Goal: Task Accomplishment & Management: Use online tool/utility

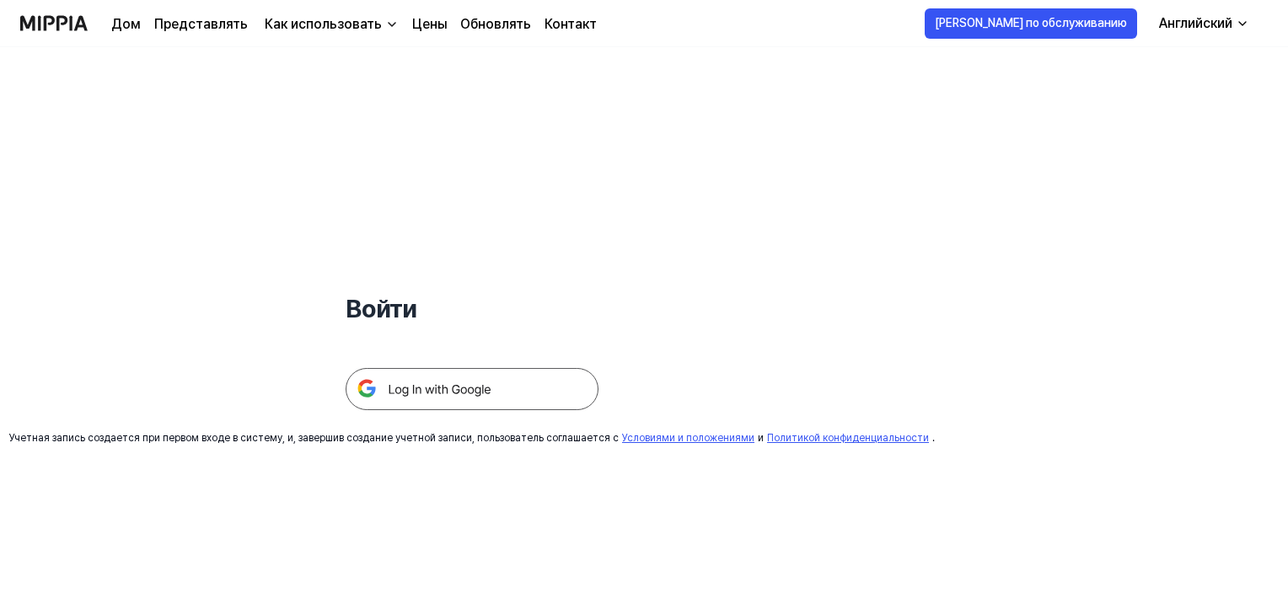
click at [520, 383] on img at bounding box center [472, 389] width 253 height 42
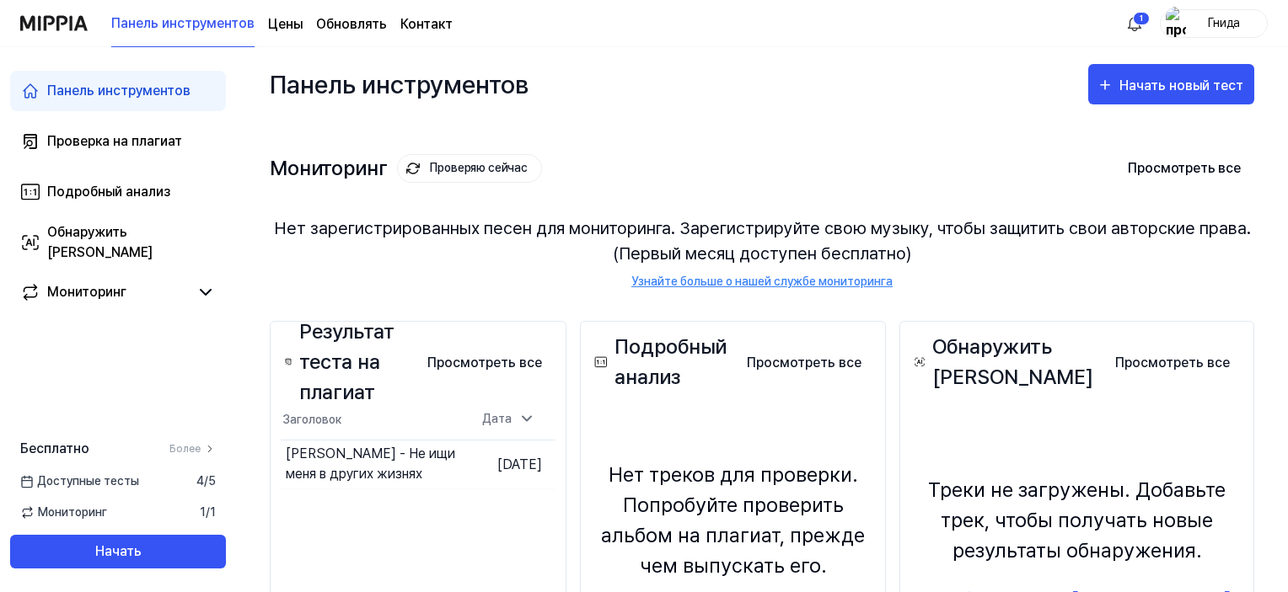
click at [974, 137] on div "Мониторинг Проверяю сейчас Просмотреть все Мониторинг Нет зарегистрированных пе…" at bounding box center [762, 204] width 984 height 166
click at [1229, 23] on font "Гнида" at bounding box center [1224, 22] width 32 height 13
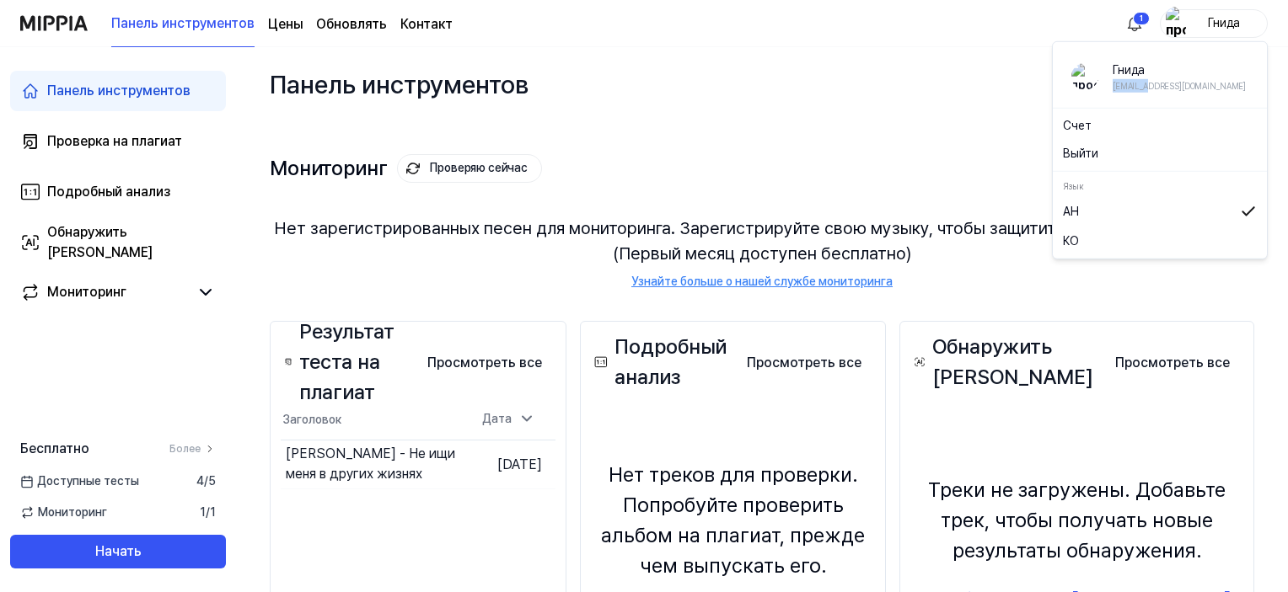
drag, startPoint x: 1112, startPoint y: 87, endPoint x: 1150, endPoint y: 84, distance: 37.2
click at [1150, 84] on font "[EMAIL_ADDRESS][DOMAIN_NAME]" at bounding box center [1178, 86] width 133 height 10
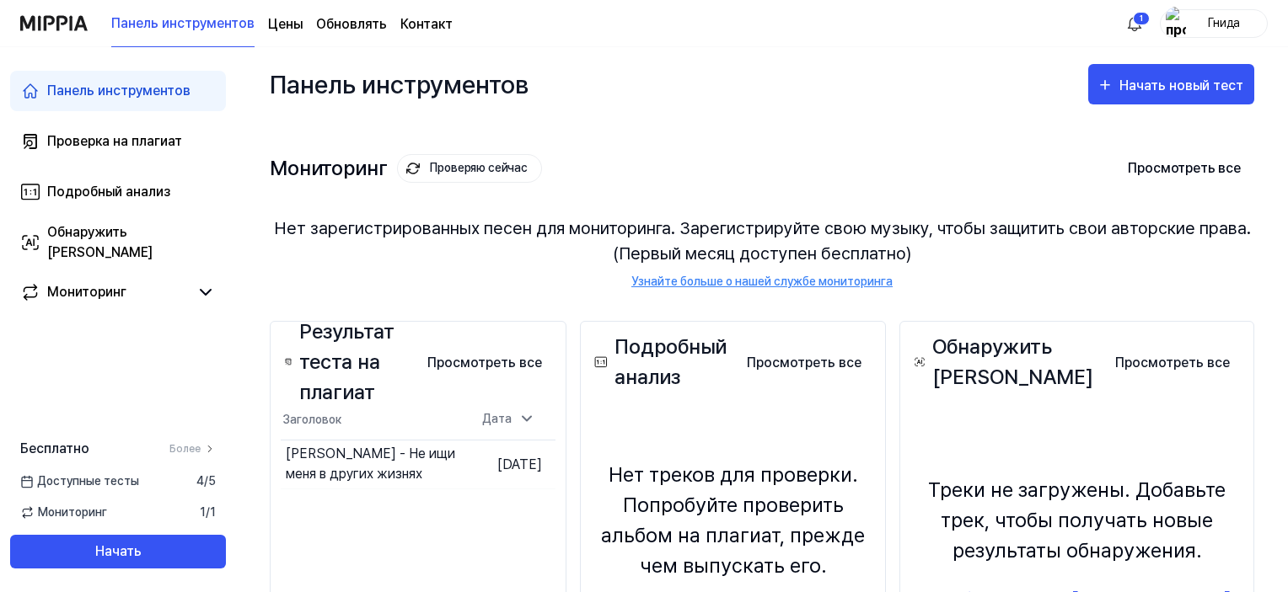
click at [1005, 72] on div "Панель инструментов Начать новый тест" at bounding box center [762, 84] width 984 height 74
click at [907, 92] on div "Панель инструментов Начать новый тест" at bounding box center [762, 84] width 984 height 74
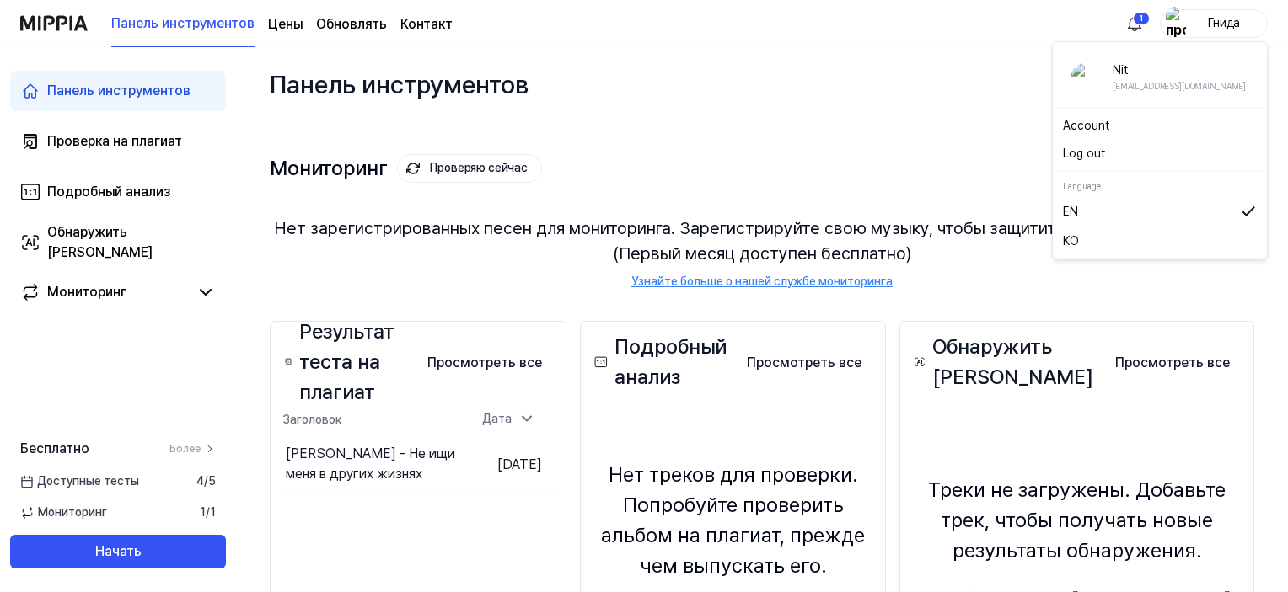
click at [1228, 23] on font "Гнида" at bounding box center [1224, 22] width 32 height 13
drag, startPoint x: 1112, startPoint y: 90, endPoint x: 1150, endPoint y: 90, distance: 37.1
click at [1150, 90] on font "[EMAIL_ADDRESS][DOMAIN_NAME]" at bounding box center [1178, 86] width 133 height 10
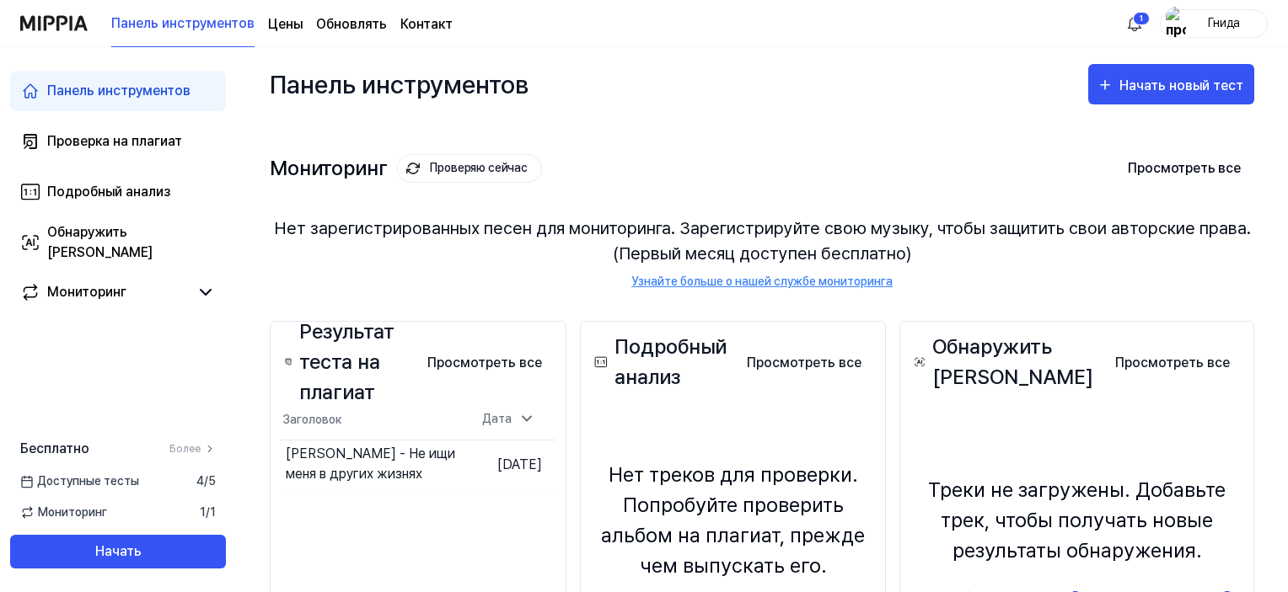
copy font "modugakg"
click at [855, 70] on div "Панель инструментов Начать новый тест" at bounding box center [762, 84] width 984 height 74
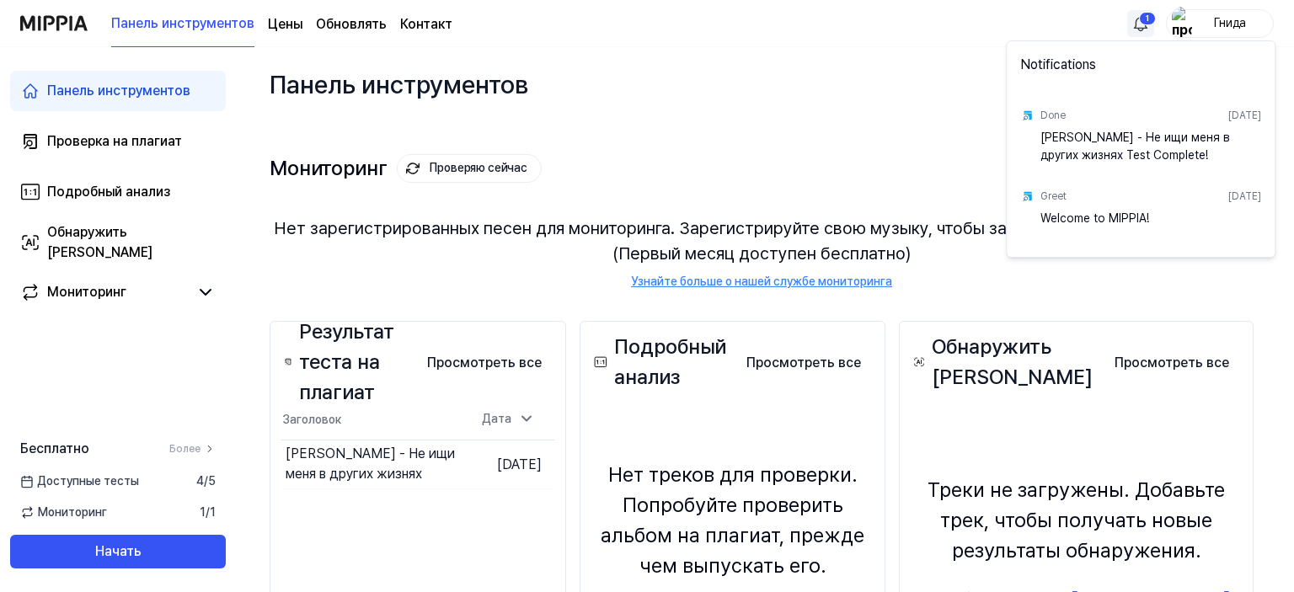
click at [1139, 20] on html "Панель инструментов Цены Обновлять Контакт 1 Гнида Панель инструментов Проверка…" at bounding box center [647, 296] width 1294 height 592
click at [759, 126] on html "Панель инструментов Цены Обновлять Контакт Гнида Панель инструментов Проверка н…" at bounding box center [647, 296] width 1294 height 592
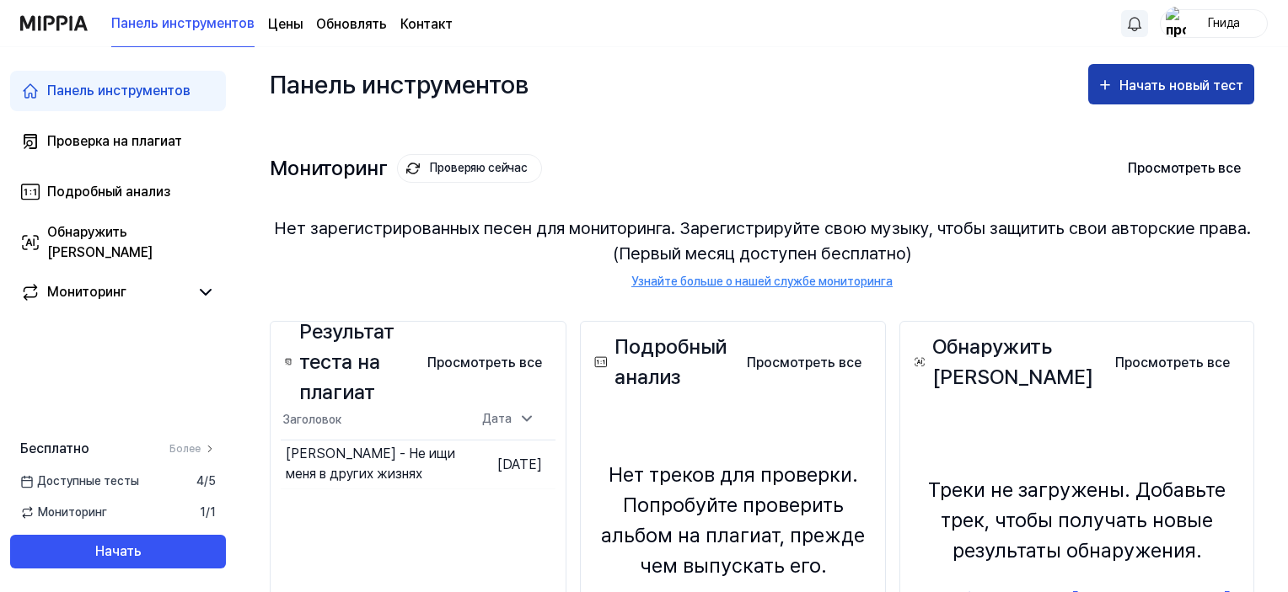
click at [1123, 85] on font "Начать новый тест" at bounding box center [1181, 86] width 124 height 16
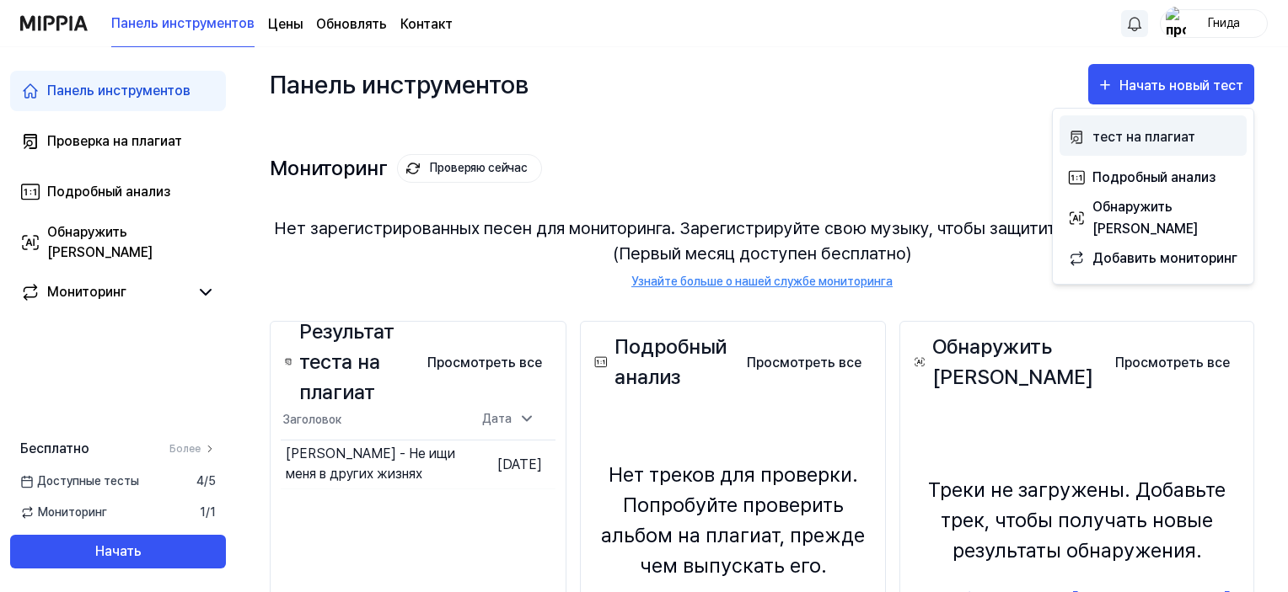
click at [1135, 141] on font "тест на плагиат" at bounding box center [1143, 137] width 103 height 16
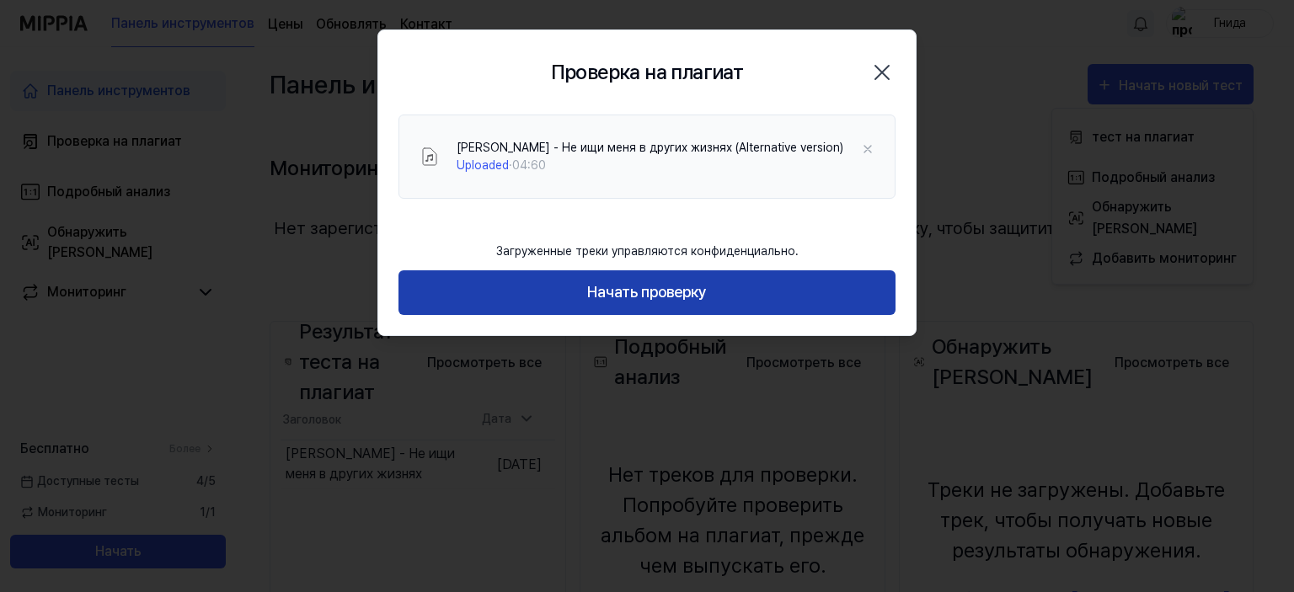
click at [739, 290] on button "Начать проверку" at bounding box center [647, 293] width 497 height 45
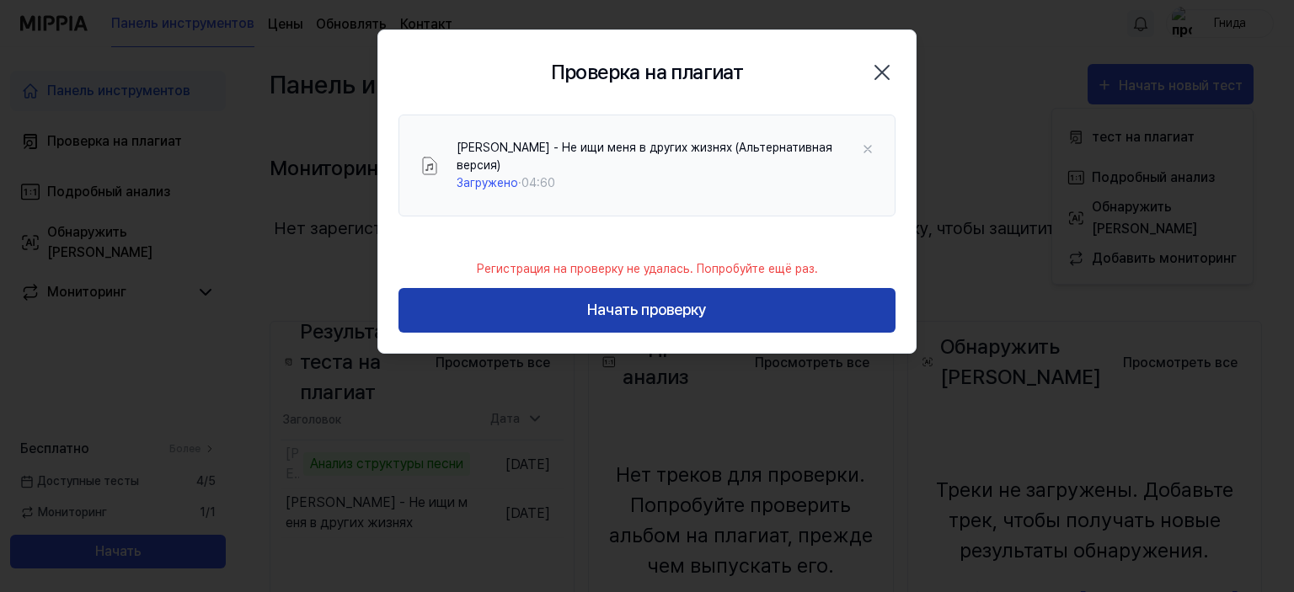
click at [690, 309] on font "Начать проверку" at bounding box center [647, 310] width 120 height 18
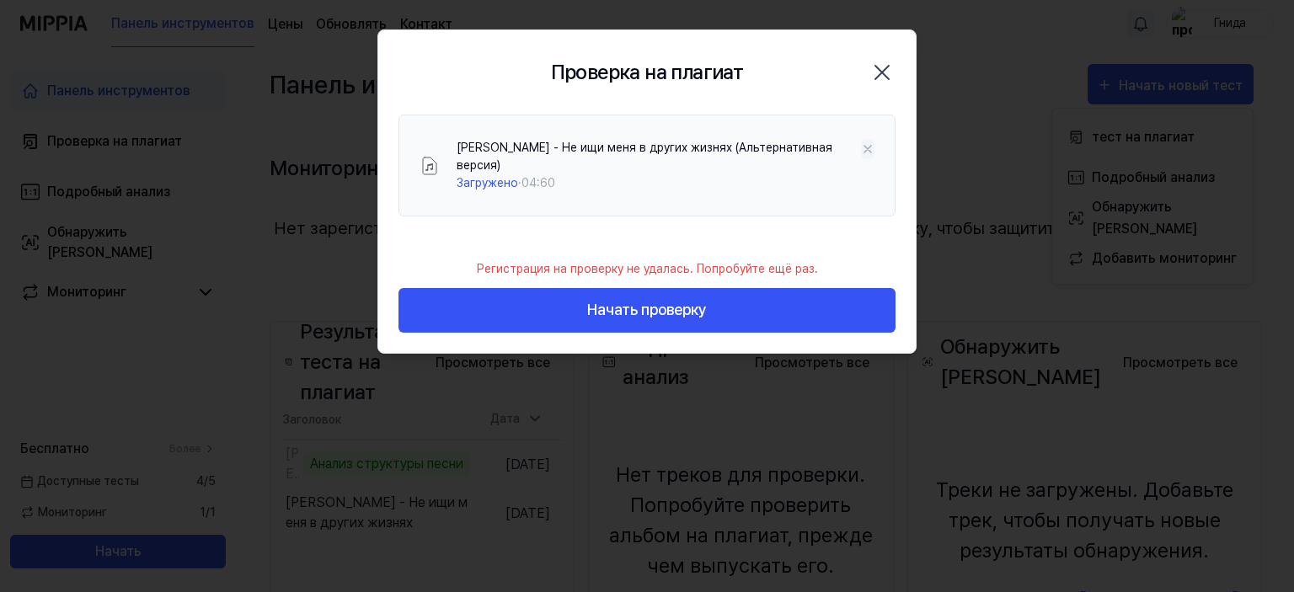
click at [867, 147] on icon at bounding box center [867, 148] width 13 height 13
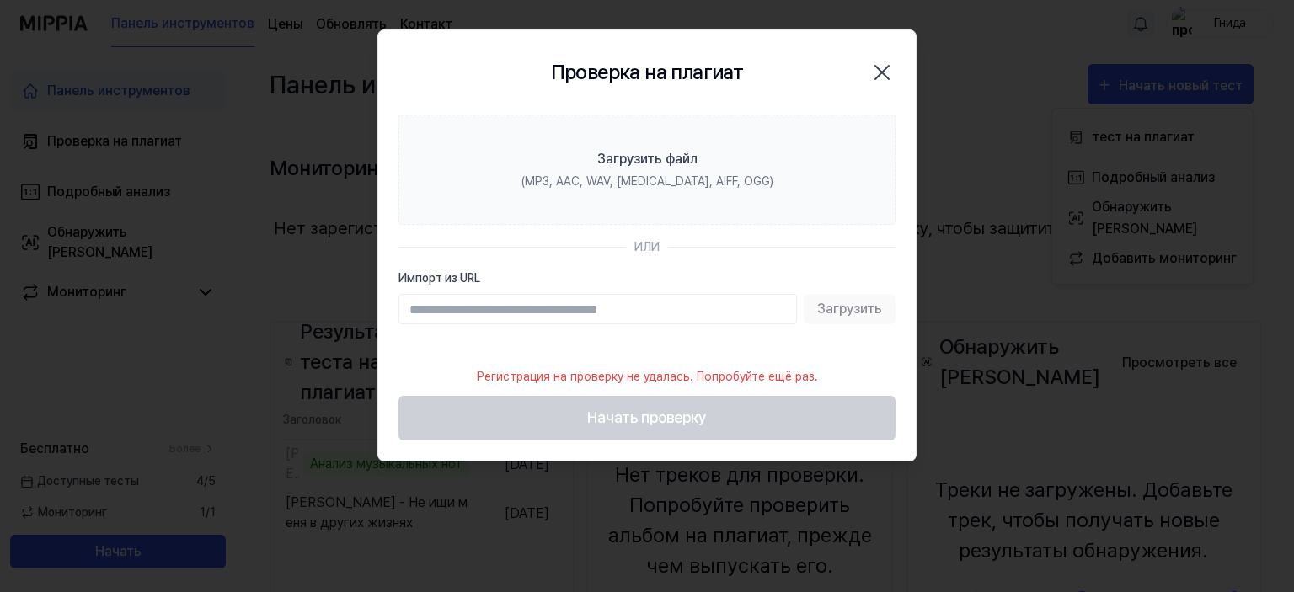
click at [882, 72] on icon "button" at bounding box center [882, 72] width 13 height 13
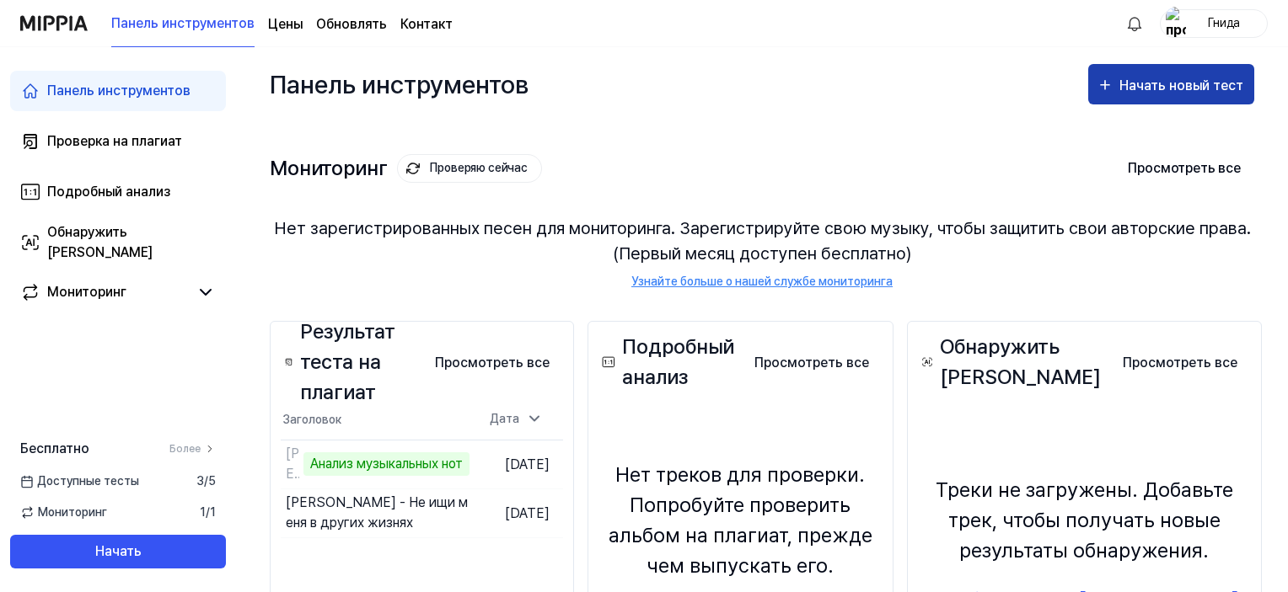
click at [1227, 87] on font "Начать новый тест" at bounding box center [1181, 86] width 124 height 16
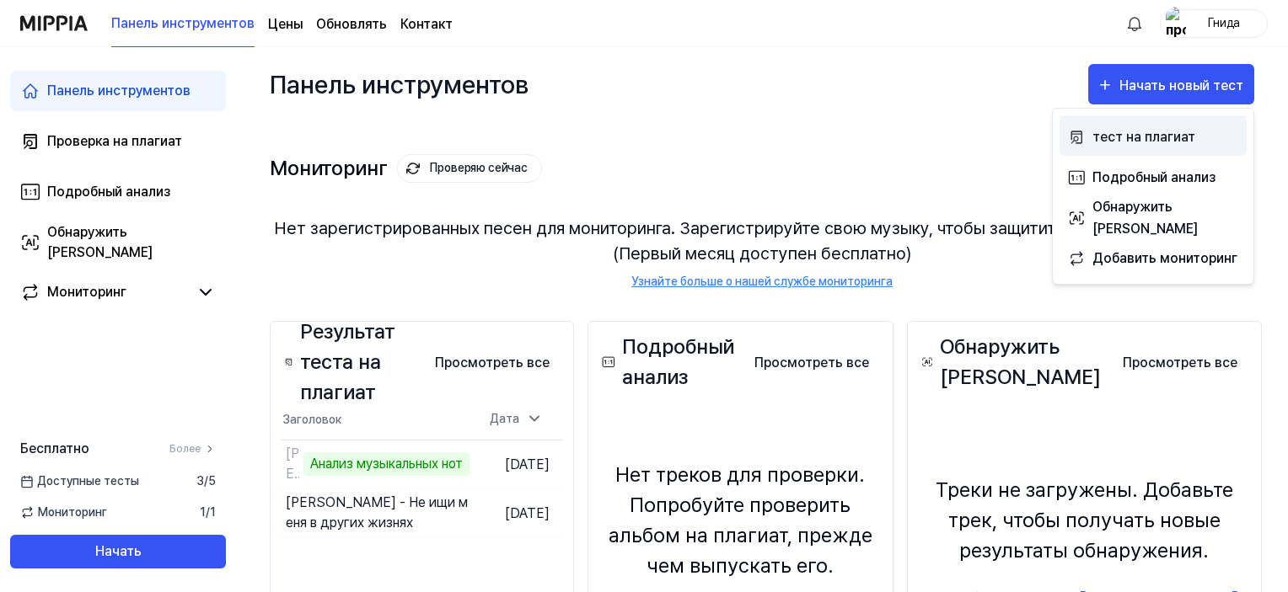
click at [1165, 134] on font "тест на плагиат" at bounding box center [1143, 137] width 103 height 16
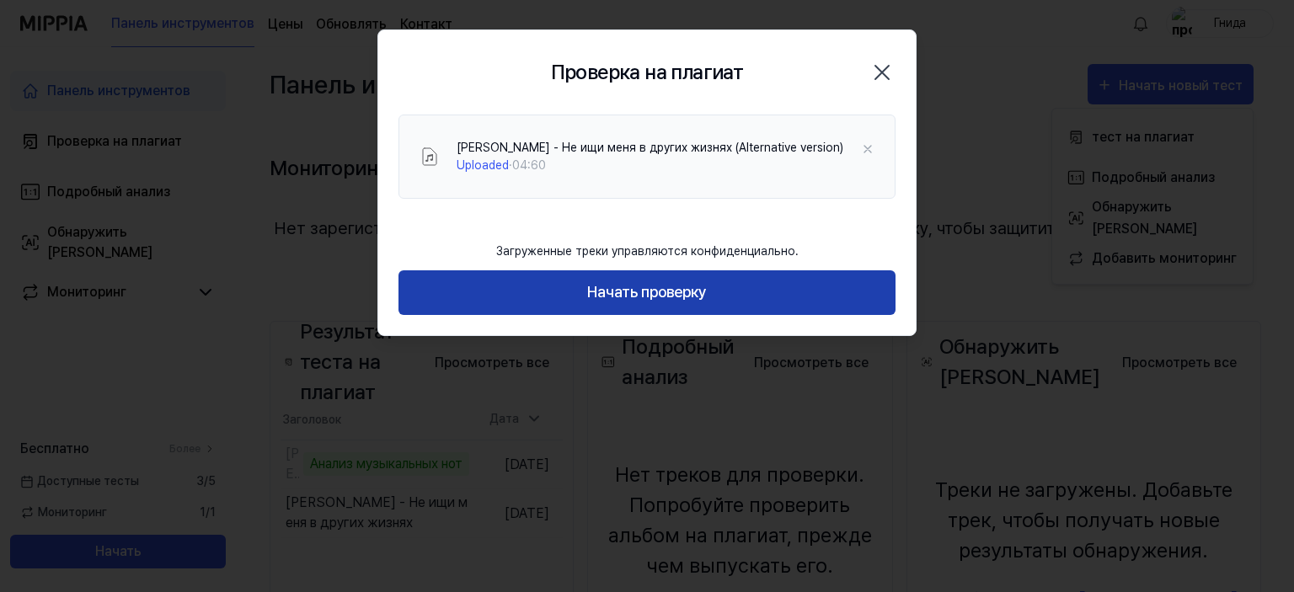
click at [721, 297] on button "Начать проверку" at bounding box center [647, 293] width 497 height 45
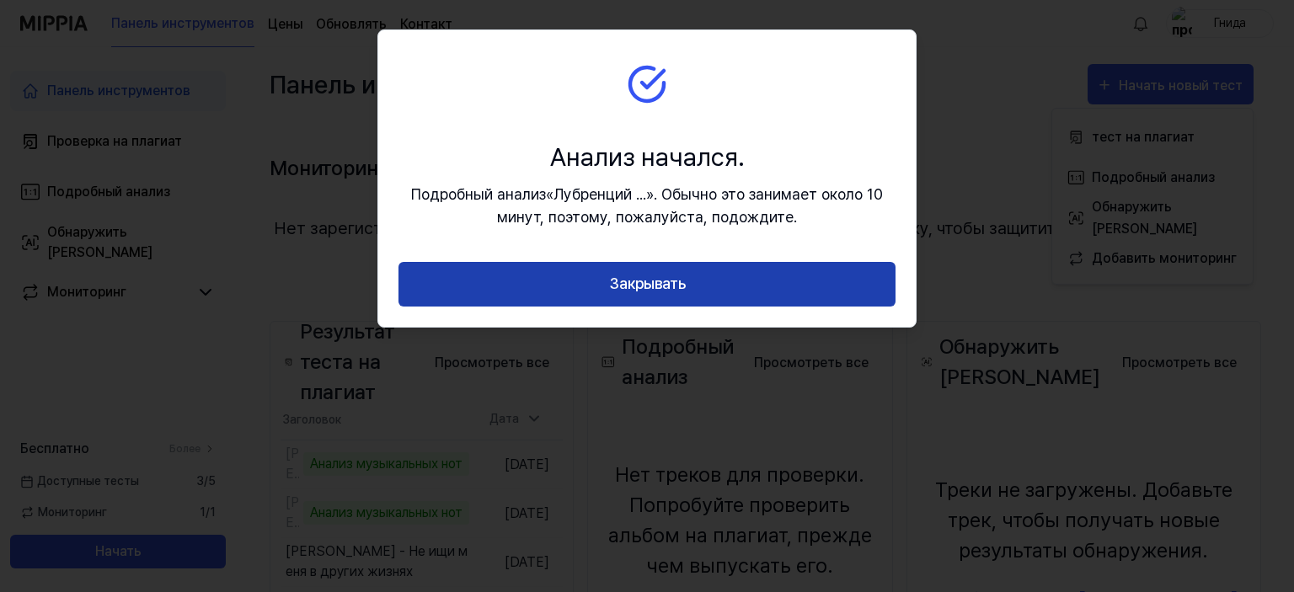
click at [704, 290] on button "Закрывать" at bounding box center [647, 284] width 497 height 45
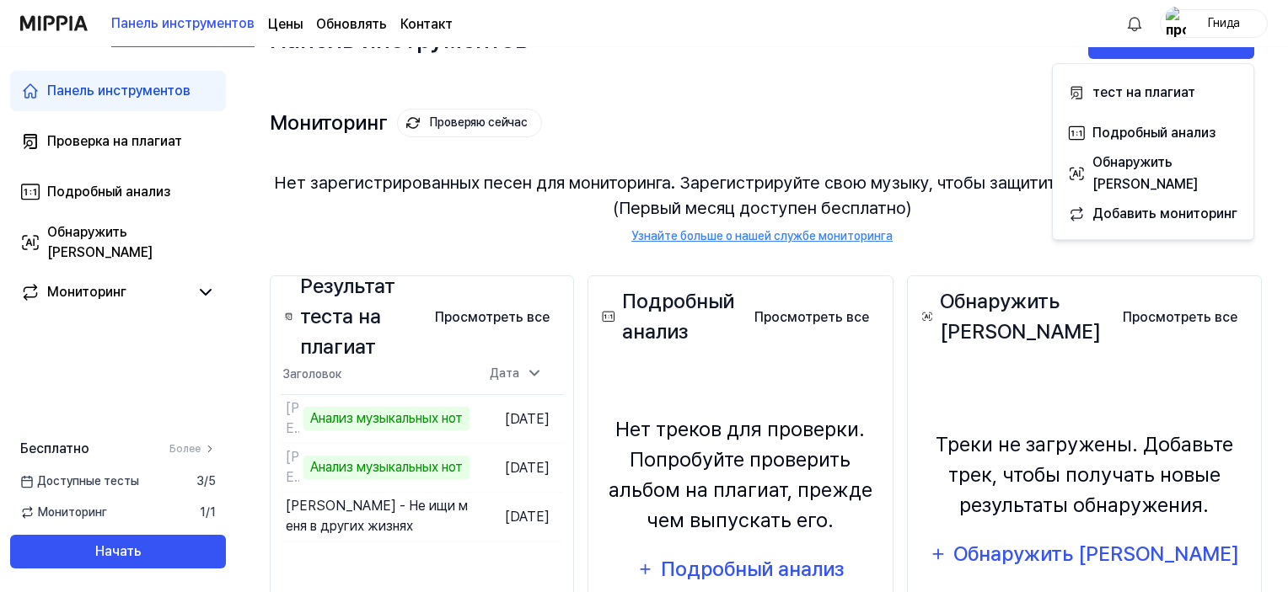
scroll to position [44, 0]
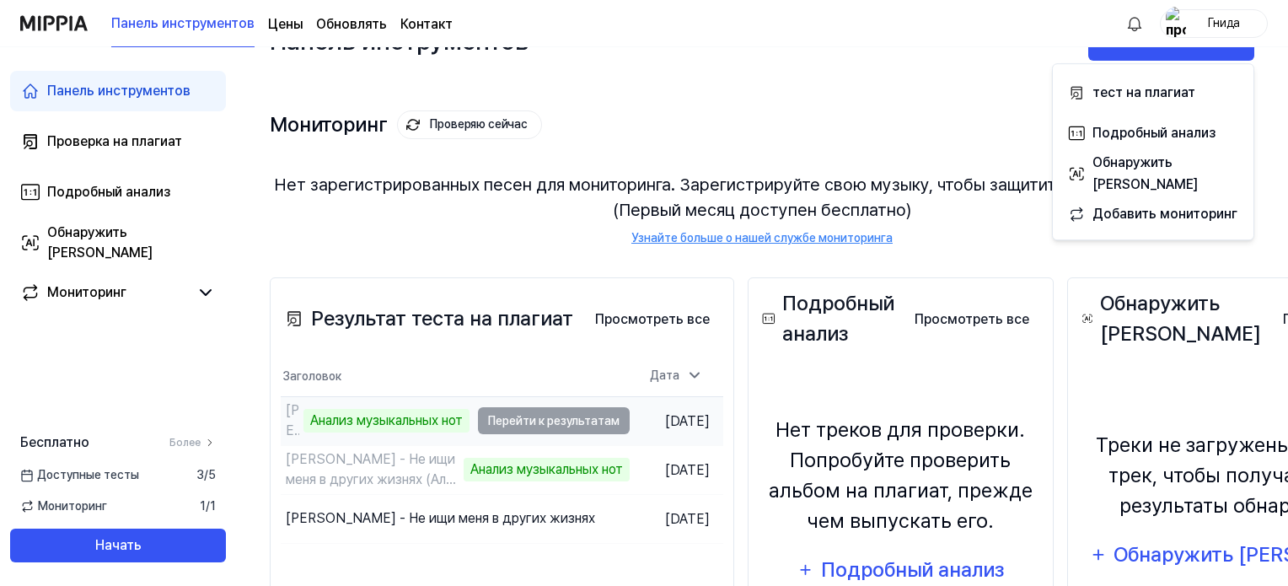
click at [554, 424] on td "Лубренций Лукс - Не ищи меня в других жизнях (Альтернативная версия) Анализ муз…" at bounding box center [455, 421] width 349 height 48
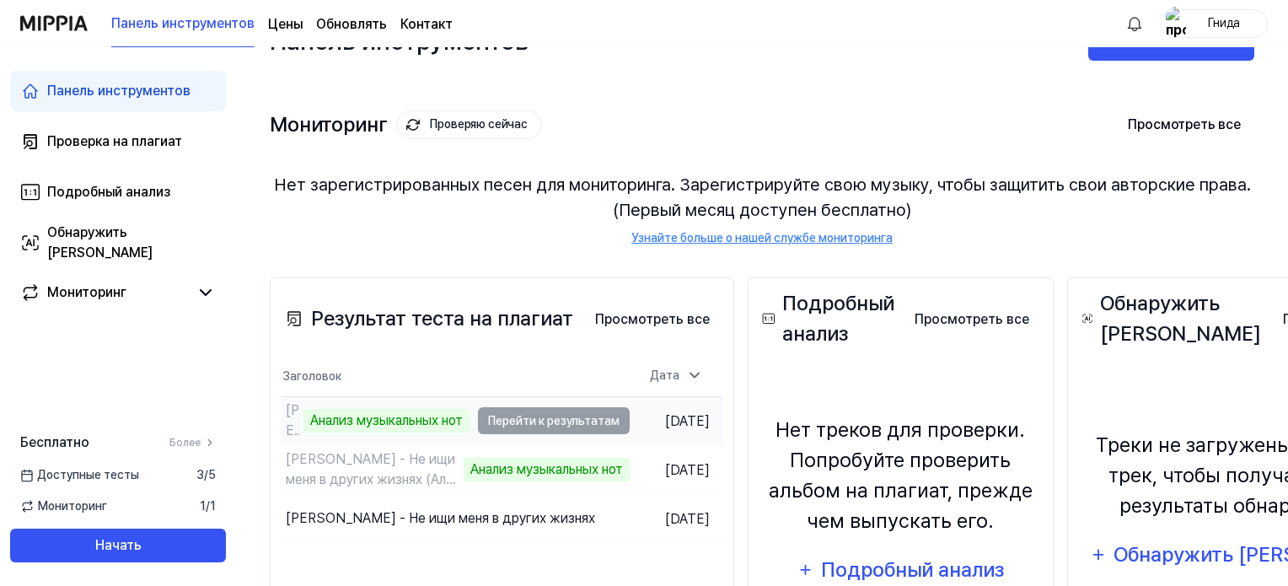
click at [546, 429] on td "Лубренций Лукс - Не ищи меня в других жизнях (Альтернативная версия) Анализ муз…" at bounding box center [455, 421] width 349 height 48
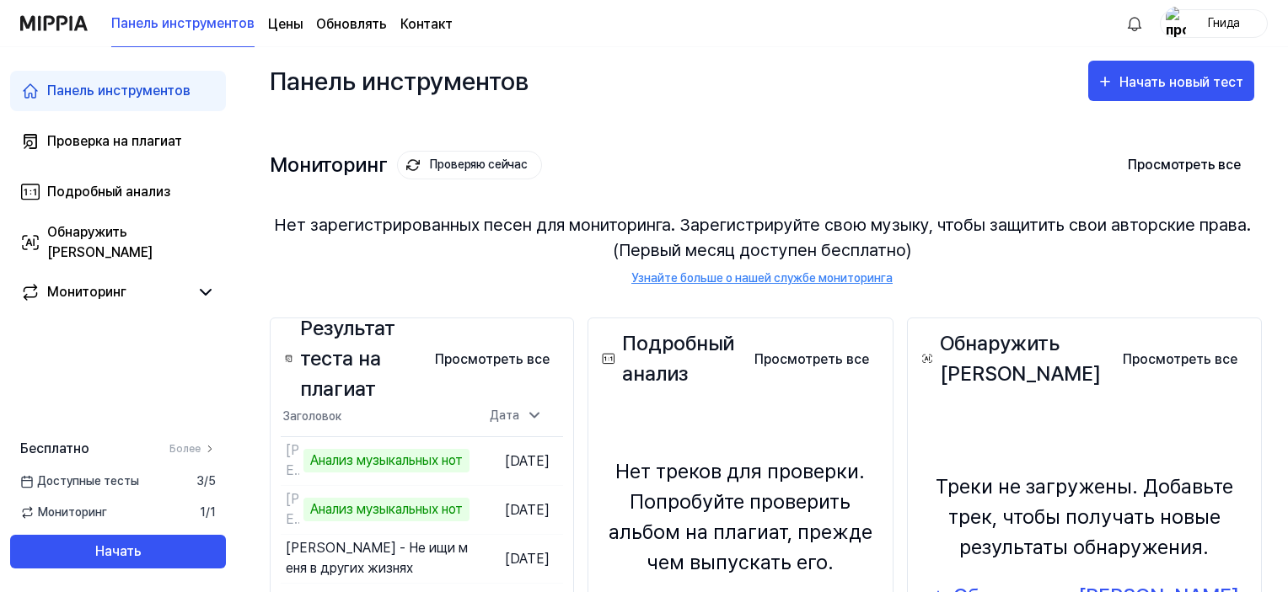
scroll to position [3, 0]
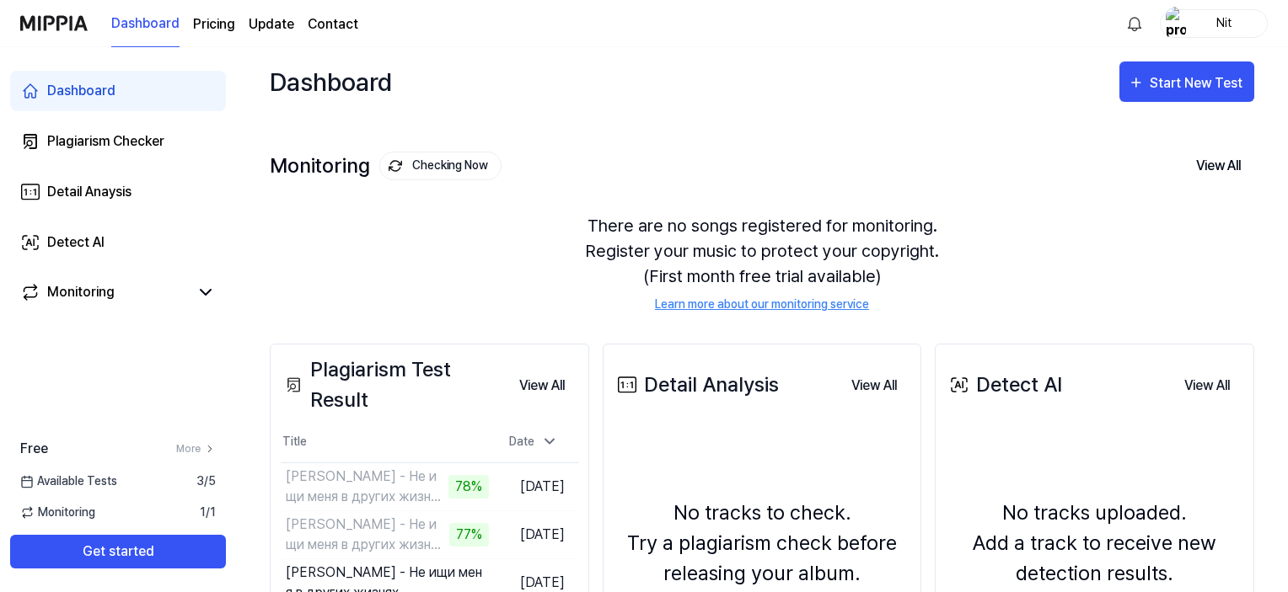
click at [684, 92] on div "Dashboard Start New Test" at bounding box center [762, 82] width 984 height 74
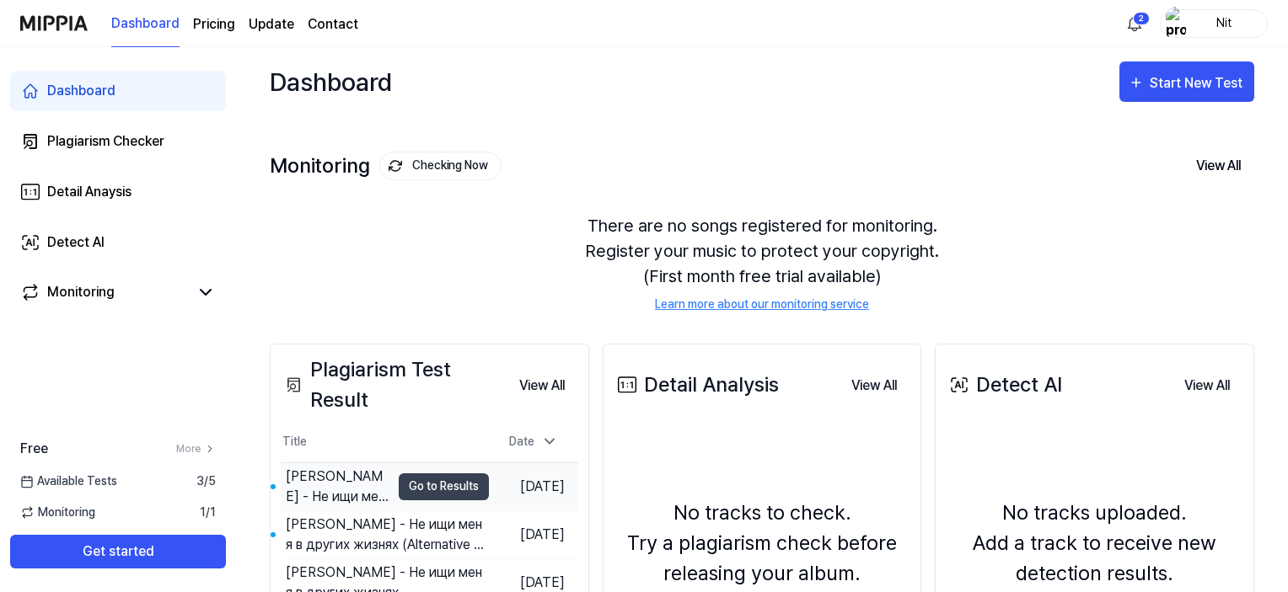
click at [321, 494] on div "[PERSON_NAME] - Не ищи меня в других жизнях (Alternative version)" at bounding box center [338, 487] width 105 height 40
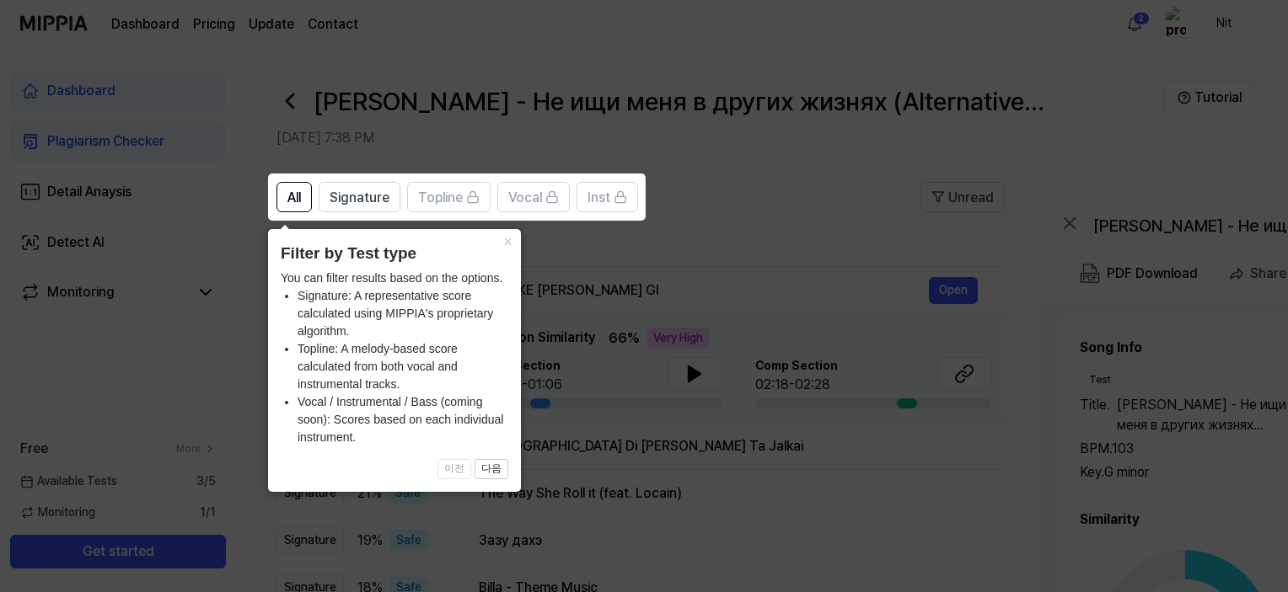
click at [833, 199] on icon at bounding box center [647, 296] width 1294 height 592
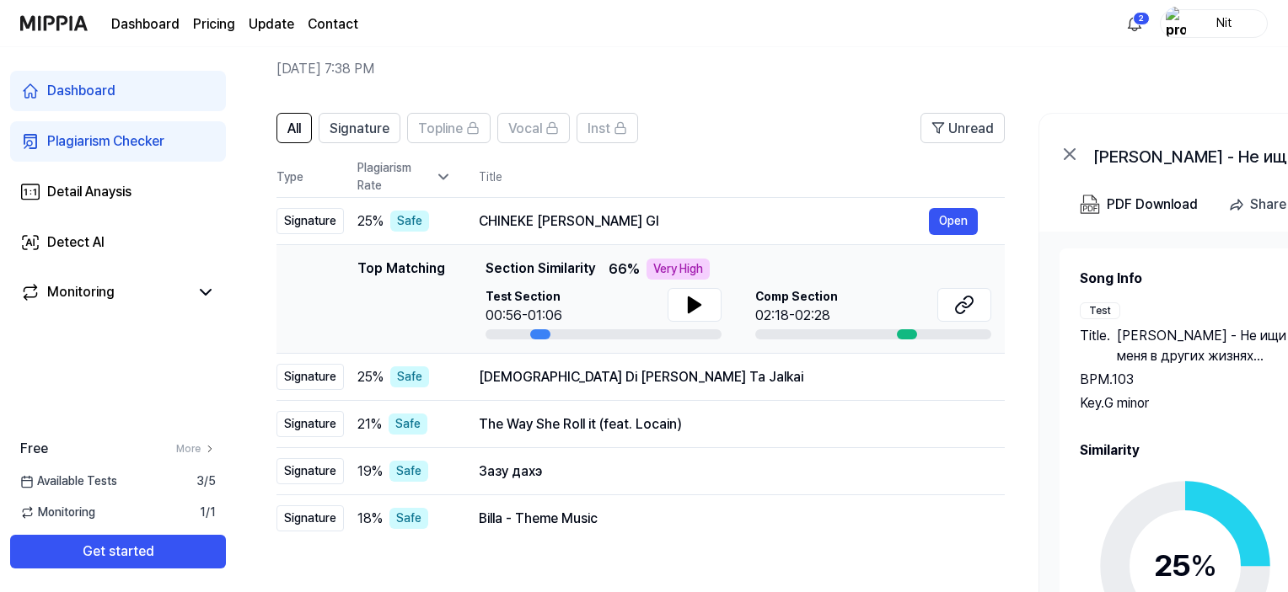
scroll to position [131, 0]
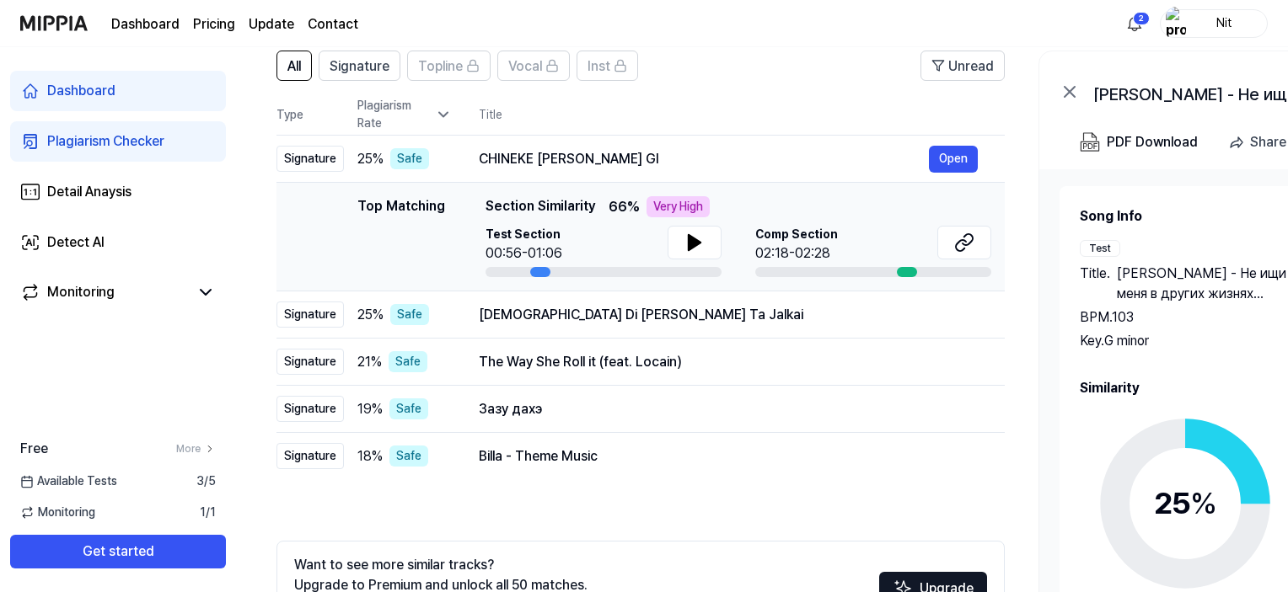
drag, startPoint x: 481, startPoint y: 206, endPoint x: 573, endPoint y: 205, distance: 91.9
click at [573, 205] on div "Top Matching Top Matching Section Similarity 66 % Very High Test Section 00:56-…" at bounding box center [640, 236] width 701 height 81
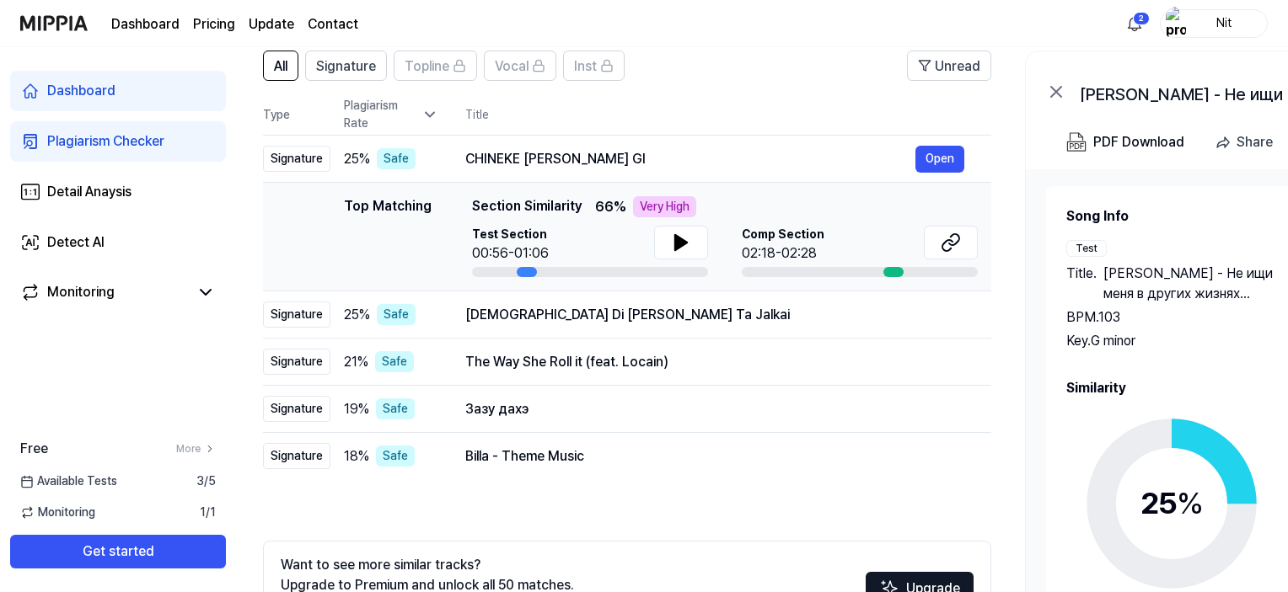
drag, startPoint x: 593, startPoint y: 208, endPoint x: 584, endPoint y: 191, distance: 19.2
click at [584, 191] on td "Top Matching Top Matching Section Similarity 66 % Very High Test Section 00:56-…" at bounding box center [627, 237] width 728 height 109
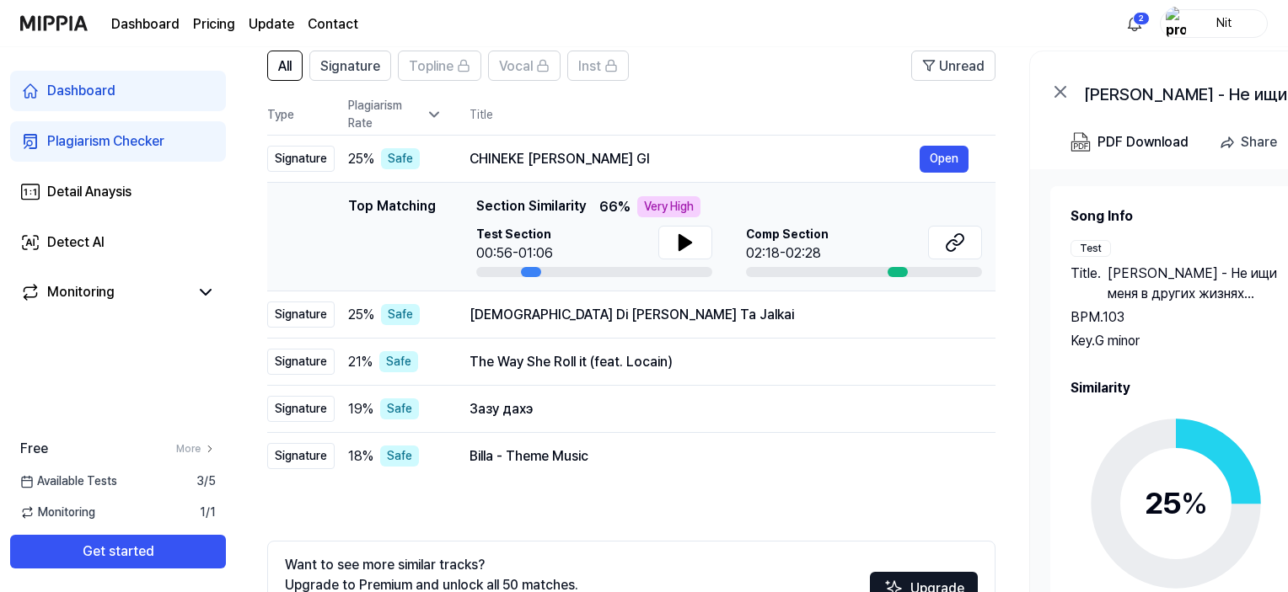
scroll to position [0, 0]
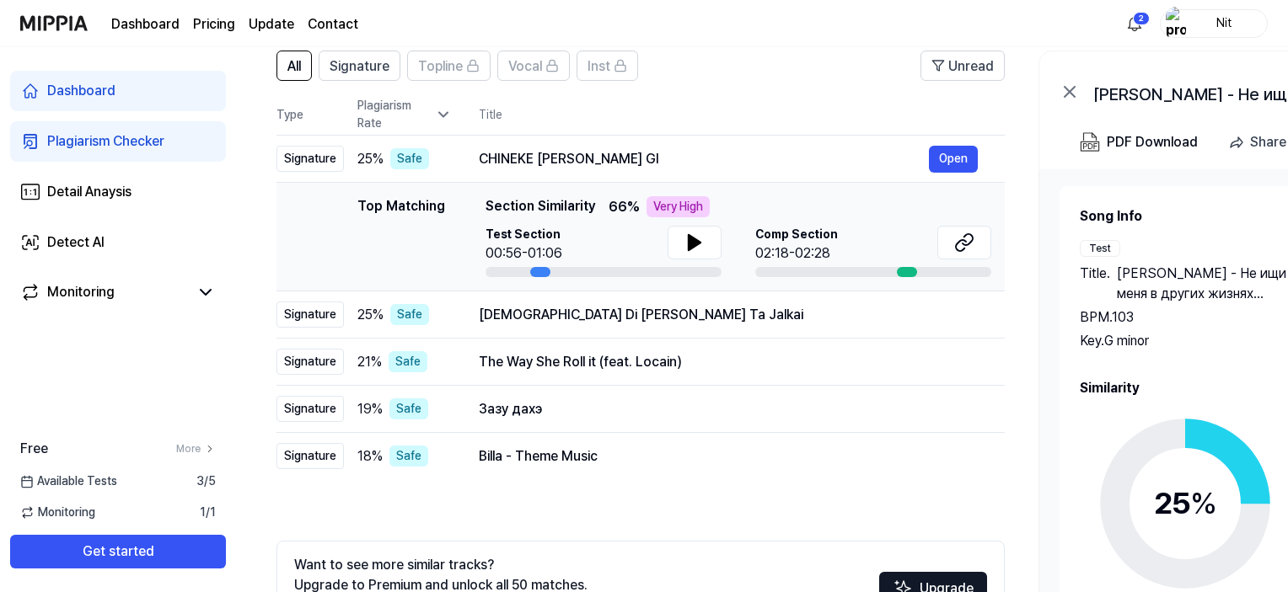
drag, startPoint x: 474, startPoint y: 204, endPoint x: 582, endPoint y: 211, distance: 107.2
click at [582, 211] on span "Section Similarity" at bounding box center [540, 206] width 110 height 21
drag, startPoint x: 485, startPoint y: 203, endPoint x: 576, endPoint y: 205, distance: 91.9
click at [576, 205] on span "Section Similarity" at bounding box center [540, 206] width 110 height 21
click at [711, 45] on div "Dashboard Pricing Update Contact 2 Nit" at bounding box center [643, 23] width 1247 height 46
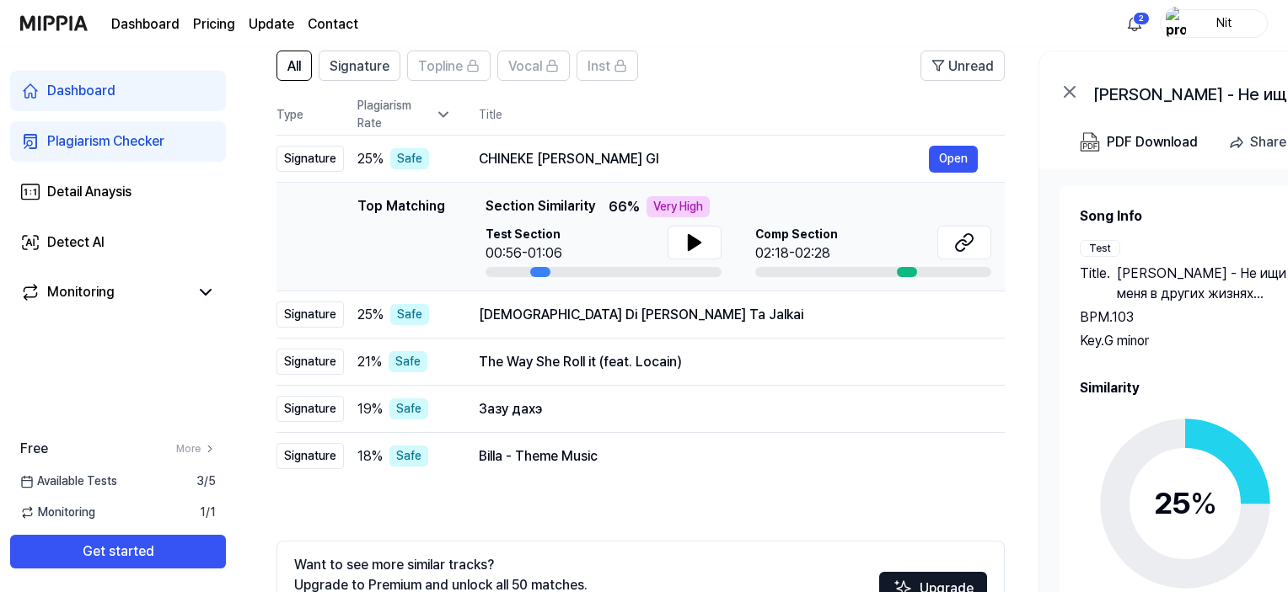
click at [563, 205] on span "Section Similarity" at bounding box center [540, 206] width 110 height 21
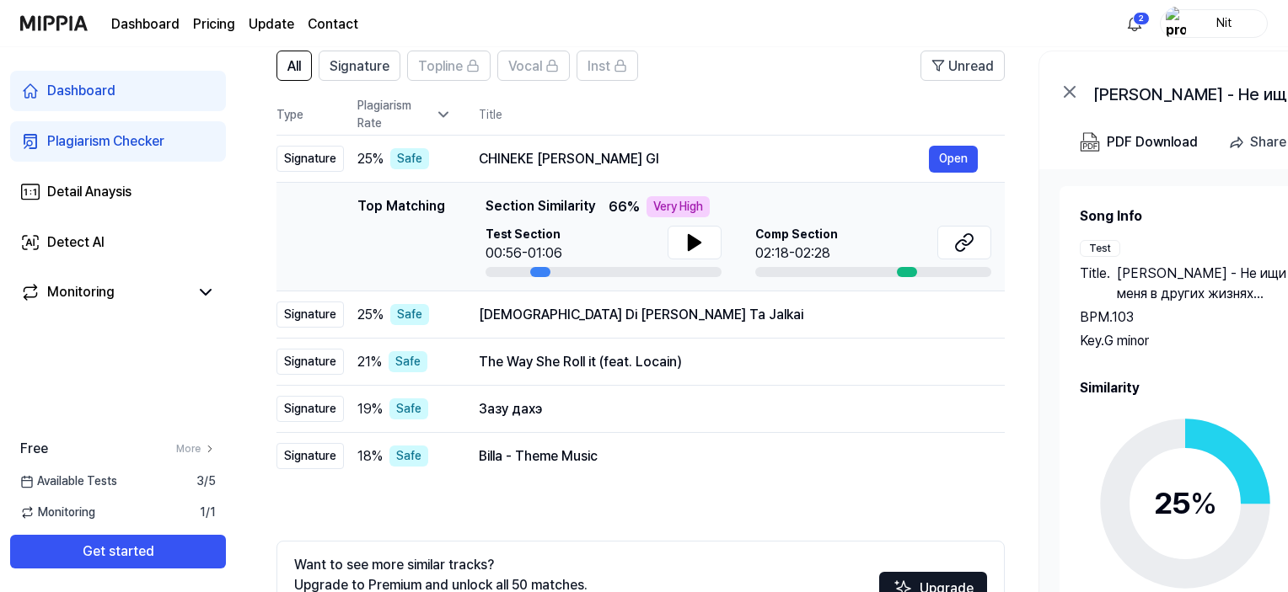
click at [563, 205] on span "Section Similarity" at bounding box center [540, 206] width 110 height 21
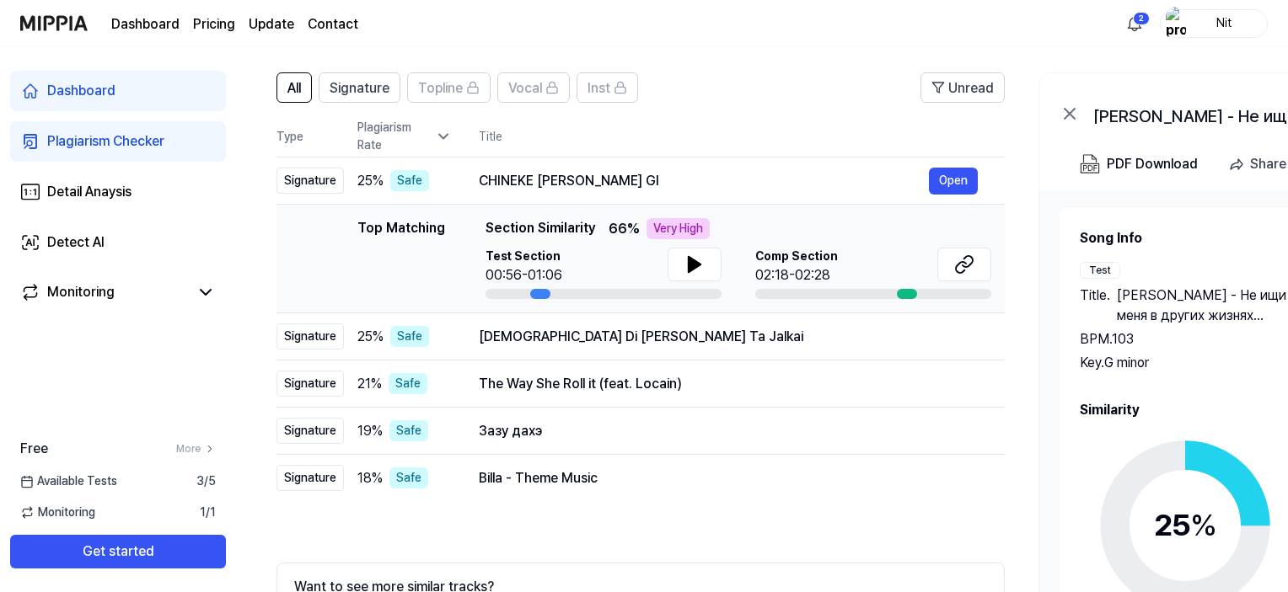
scroll to position [108, 0]
click at [689, 268] on icon at bounding box center [695, 266] width 12 height 15
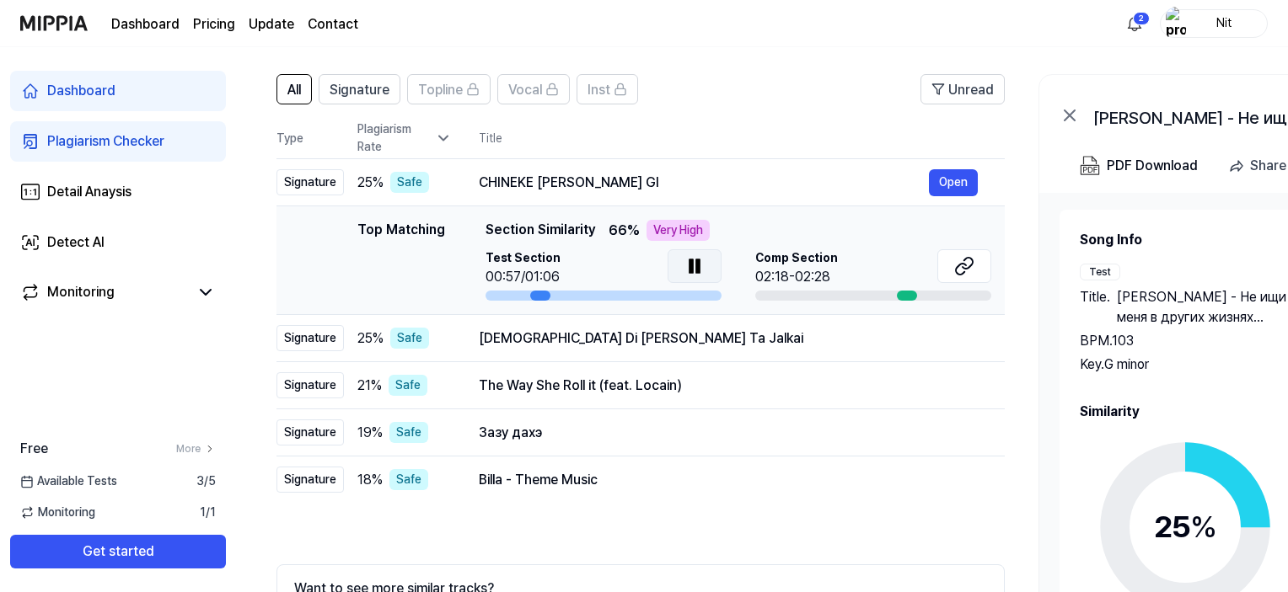
click at [686, 268] on icon at bounding box center [694, 266] width 20 height 20
click at [905, 292] on div at bounding box center [907, 296] width 20 height 10
click at [964, 265] on icon at bounding box center [964, 266] width 20 height 20
